Goal: Task Accomplishment & Management: Manage account settings

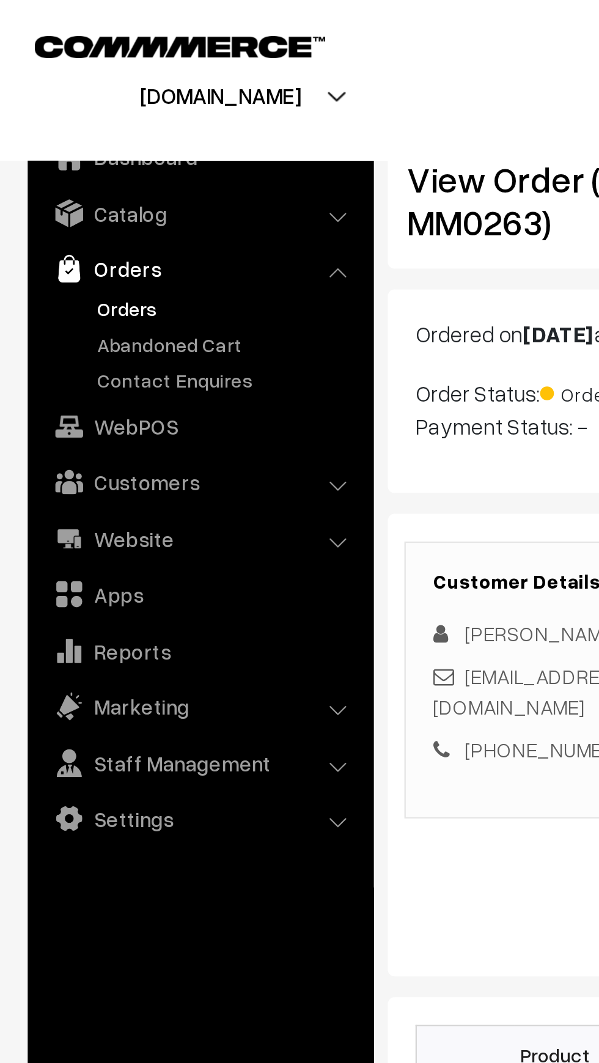
click at [45, 141] on link "Orders" at bounding box center [100, 136] width 121 height 13
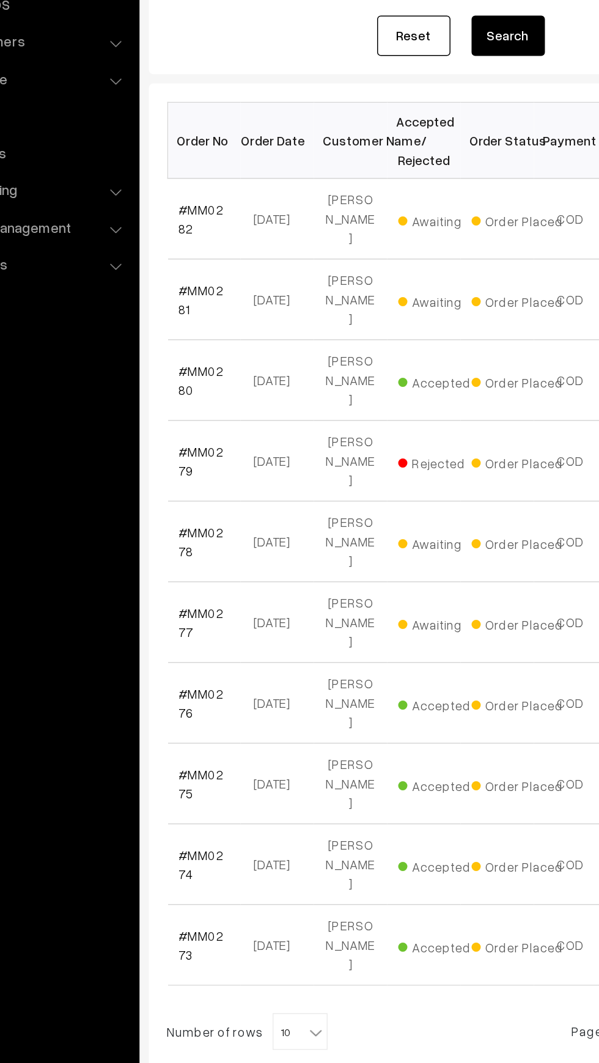
click at [417, 750] on div "Bulk Options Delete Selected Bulk Options Order No Order Date Customer Name Acc…" at bounding box center [378, 578] width 391 height 651
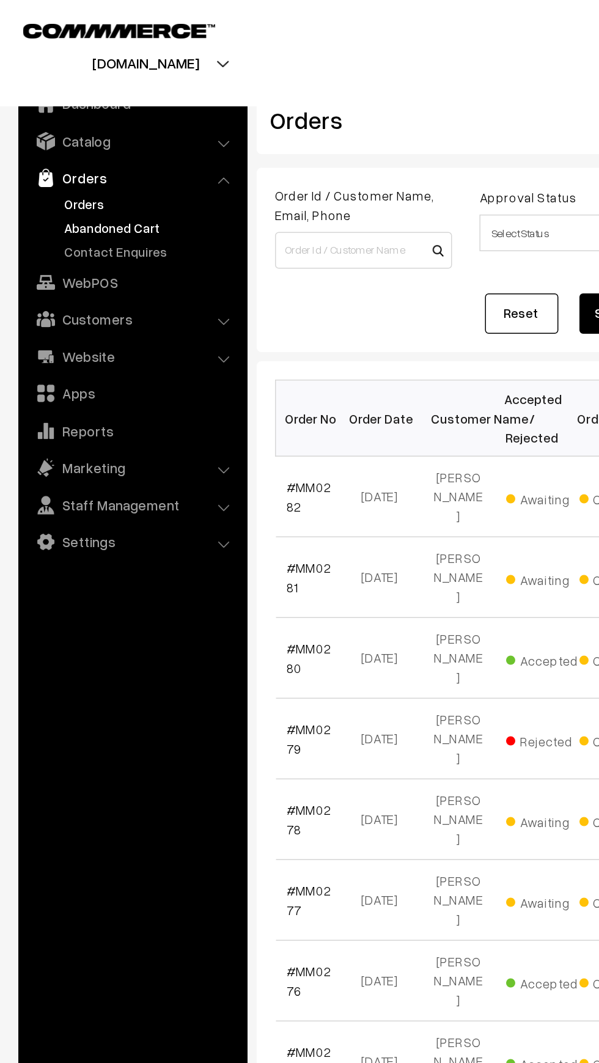
click at [54, 150] on link "Abandoned Cart" at bounding box center [100, 151] width 121 height 13
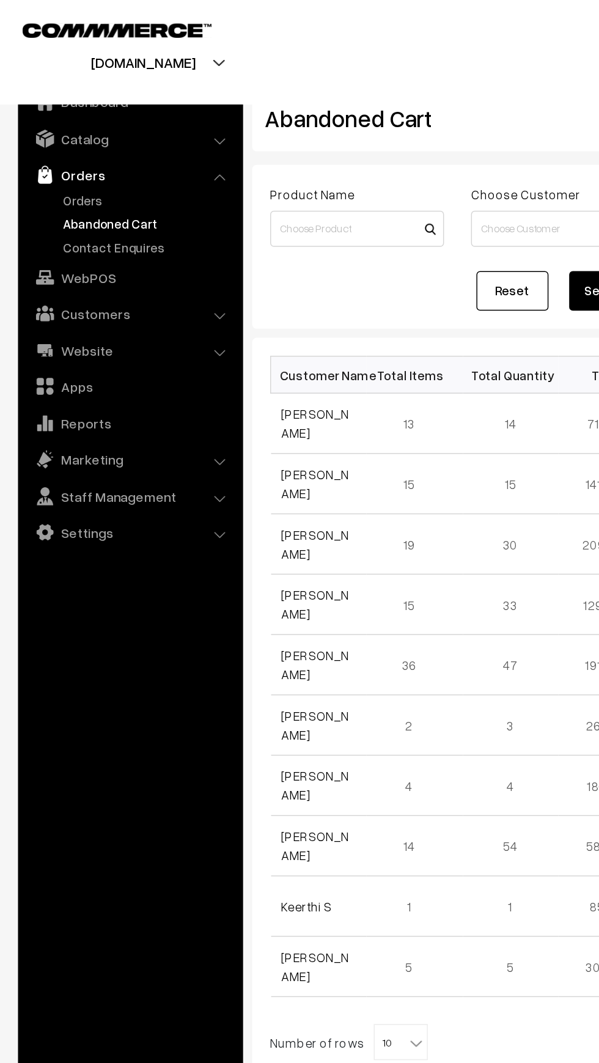
click at [51, 120] on link "Orders" at bounding box center [87, 119] width 145 height 22
click at [49, 139] on link "Orders" at bounding box center [100, 136] width 121 height 13
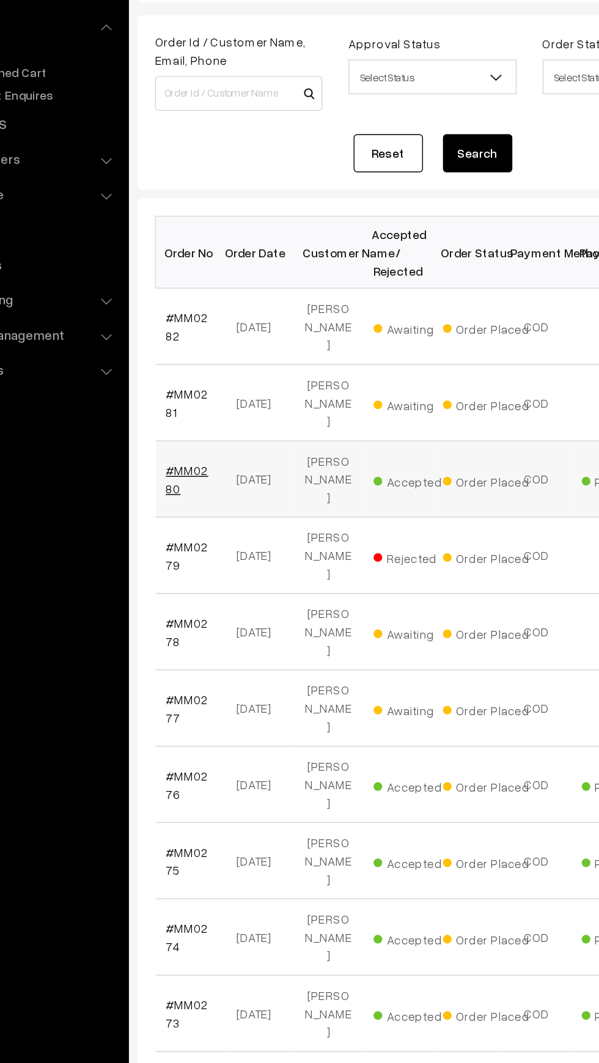
click at [207, 427] on link "#MM0280" at bounding box center [206, 438] width 30 height 23
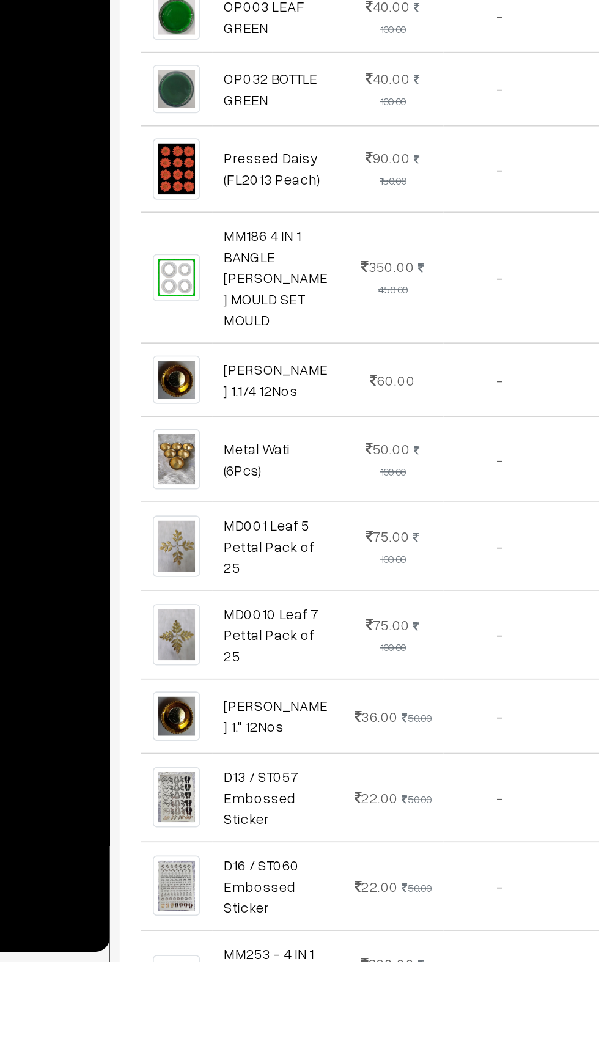
scroll to position [246, 0]
